Goal: Transaction & Acquisition: Obtain resource

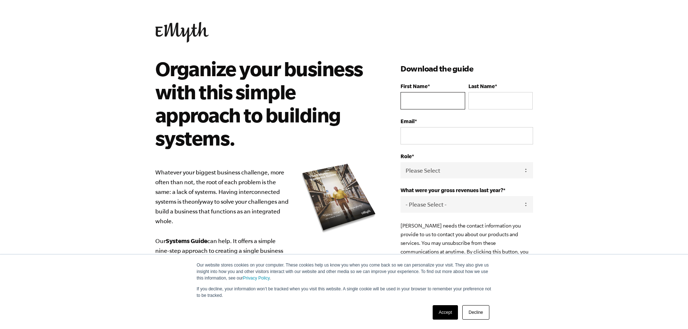
click at [438, 98] on input "First Name *" at bounding box center [433, 100] width 64 height 17
type input "[PERSON_NAME]"
click at [487, 100] on input "Last Name *" at bounding box center [501, 100] width 64 height 17
type input "[PERSON_NAME]"
click at [441, 136] on input "Email *" at bounding box center [467, 135] width 132 height 17
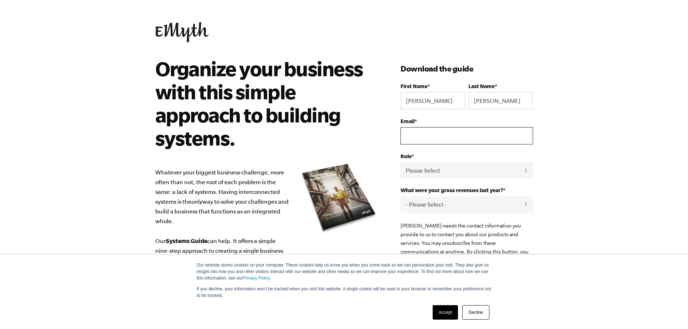
type input "[EMAIL_ADDRESS][DOMAIN_NAME]"
click at [493, 167] on select "Please Select Owner Partner / Co-Owner Executive Employee / Other" at bounding box center [467, 170] width 132 height 16
select select "Owner"
click at [401, 162] on select "Please Select Owner Partner / Co-Owner Executive Employee / Other" at bounding box center [467, 170] width 132 height 16
click at [432, 199] on select "- Please Select - 0-75K 76-150K 151-275K 276-500K 501-750K 751-1M 1-2.5M 2.5-5M…" at bounding box center [467, 204] width 132 height 16
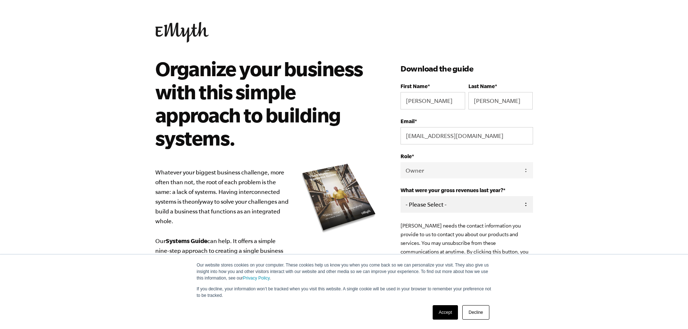
select select "0-75K"
click at [401, 197] on select "- Please Select - 0-75K 76-150K 151-275K 276-500K 501-750K 751-1M 1-2.5M 2.5-5M…" at bounding box center [467, 204] width 132 height 16
click at [547, 128] on body "Our website stores cookies on your computer. These cookies help us know you whe…" at bounding box center [344, 164] width 688 height 329
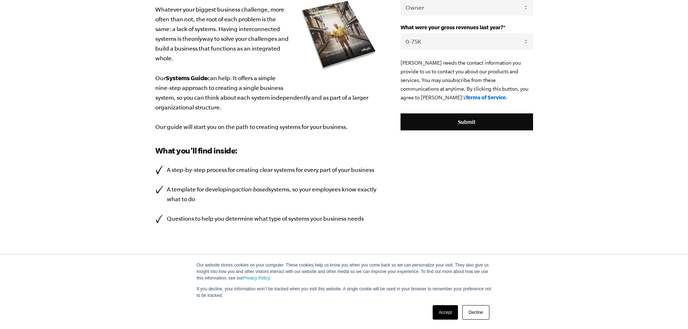
scroll to position [172, 0]
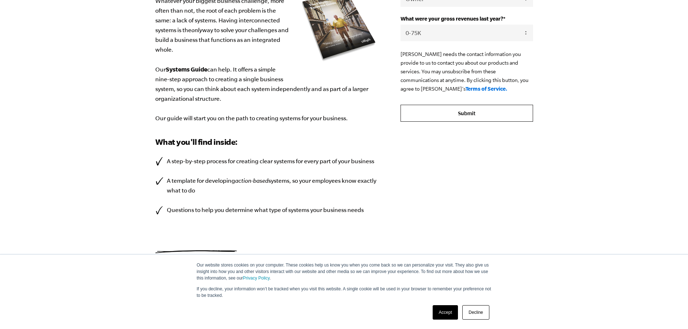
click at [471, 115] on input "Submit" at bounding box center [467, 113] width 132 height 17
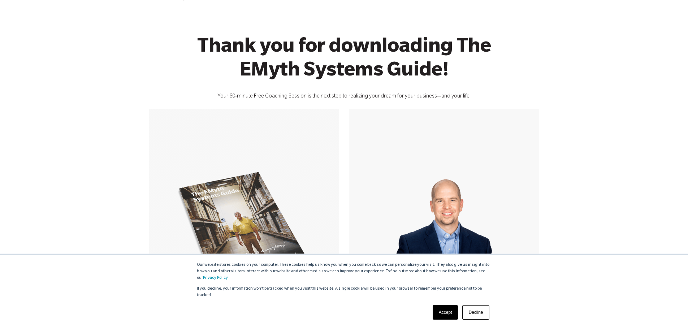
scroll to position [190, 0]
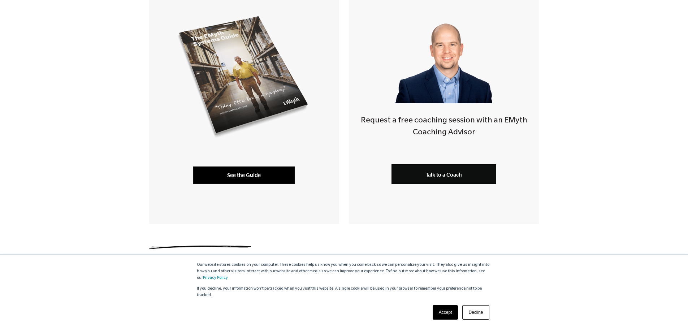
click at [248, 173] on link "See the Guide" at bounding box center [244, 175] width 102 height 17
